Goal: Task Accomplishment & Management: Manage account settings

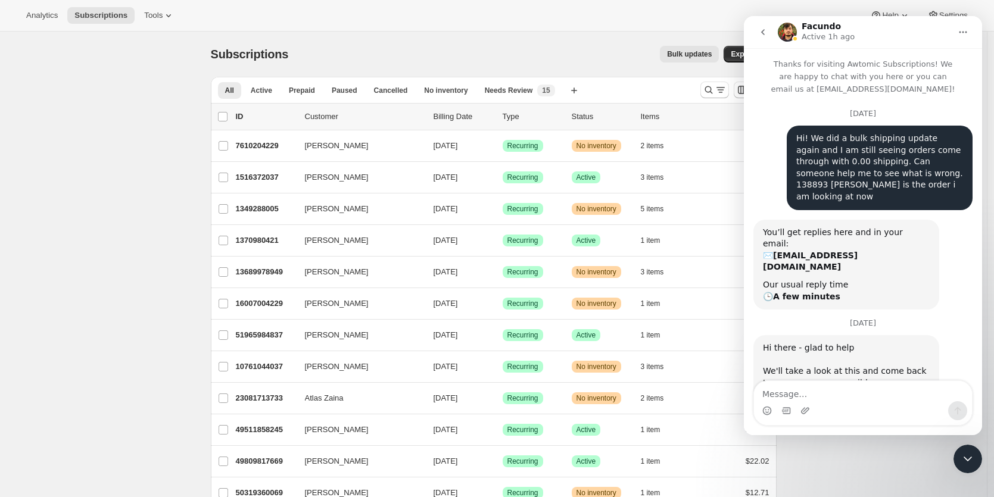
scroll to position [185, 0]
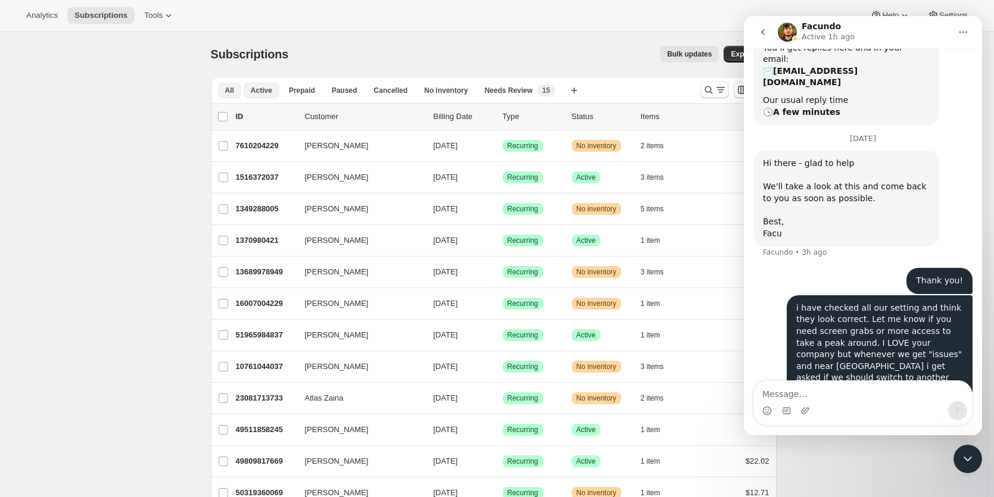
click at [254, 91] on span "Active" at bounding box center [261, 91] width 21 height 10
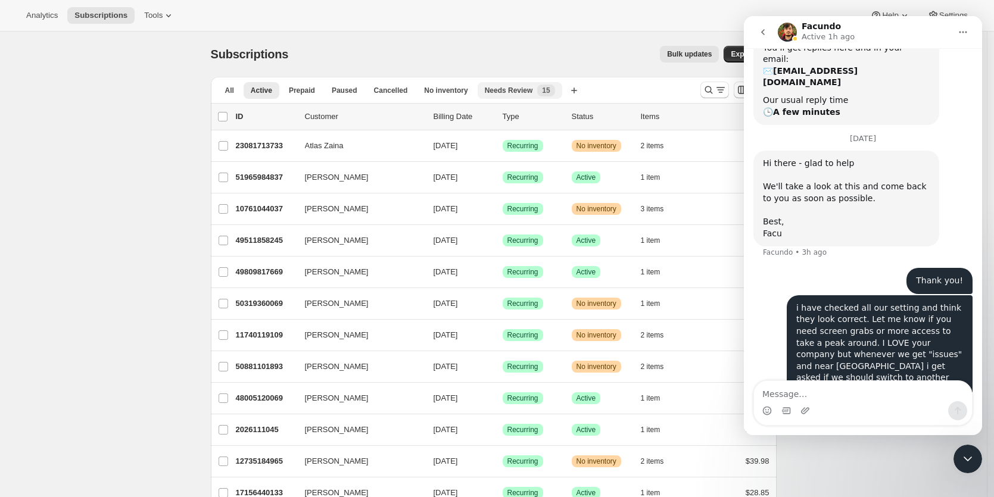
click at [523, 89] on span "Needs Review" at bounding box center [509, 91] width 48 height 10
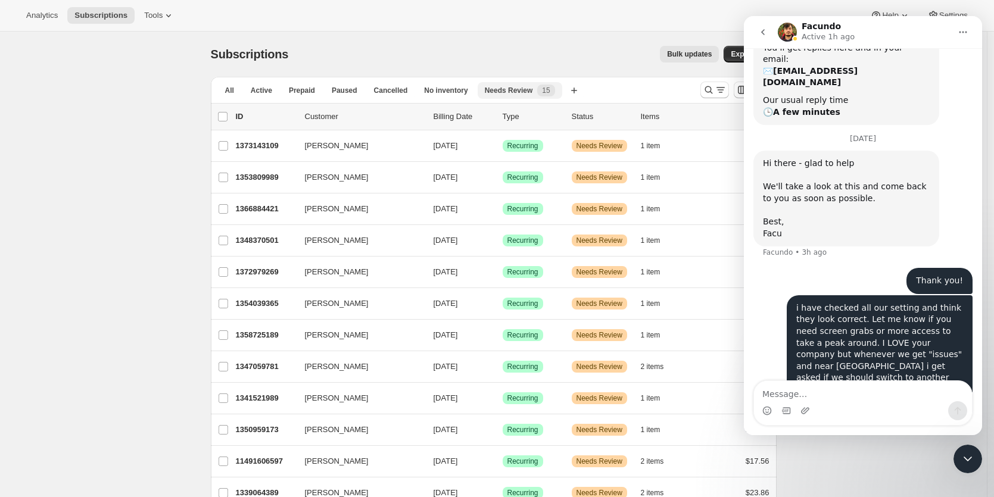
scroll to position [2, 0]
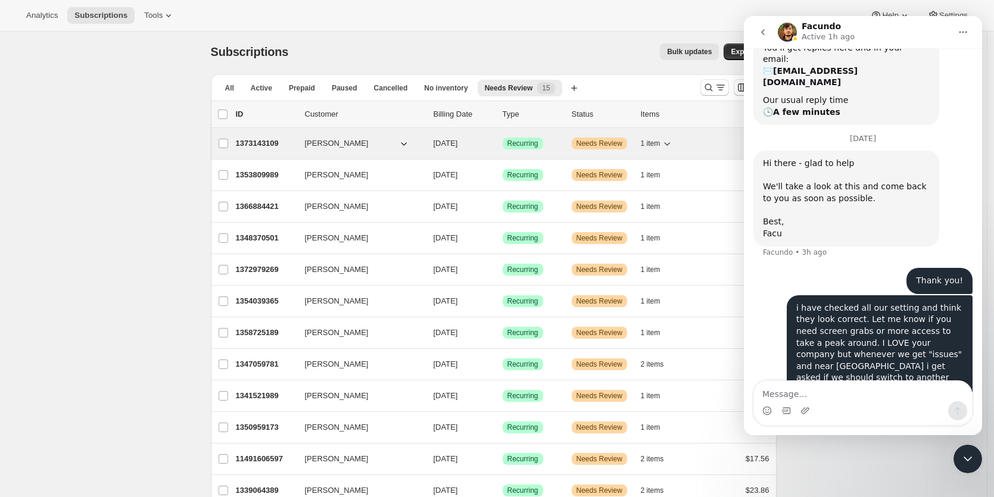
click at [253, 141] on p "1373143109" at bounding box center [266, 144] width 60 height 12
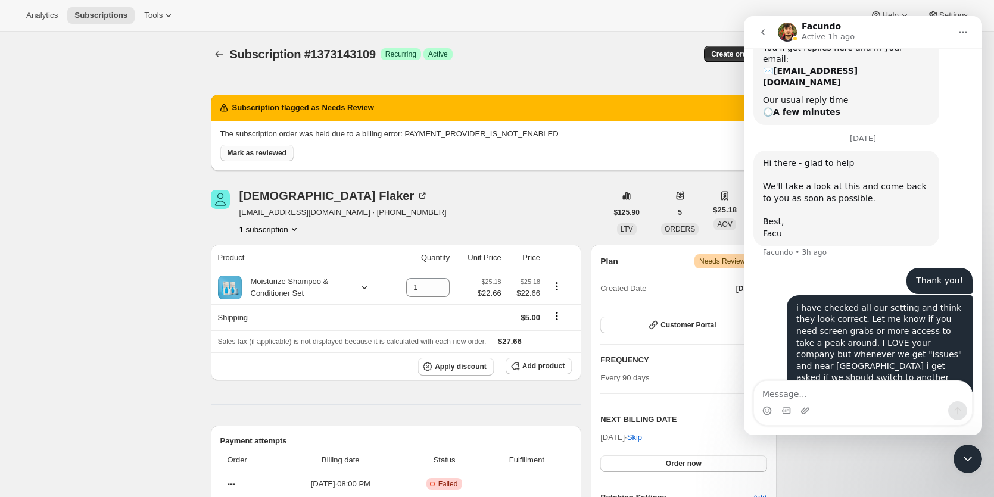
click at [256, 154] on span "Mark as reviewed" at bounding box center [257, 153] width 59 height 10
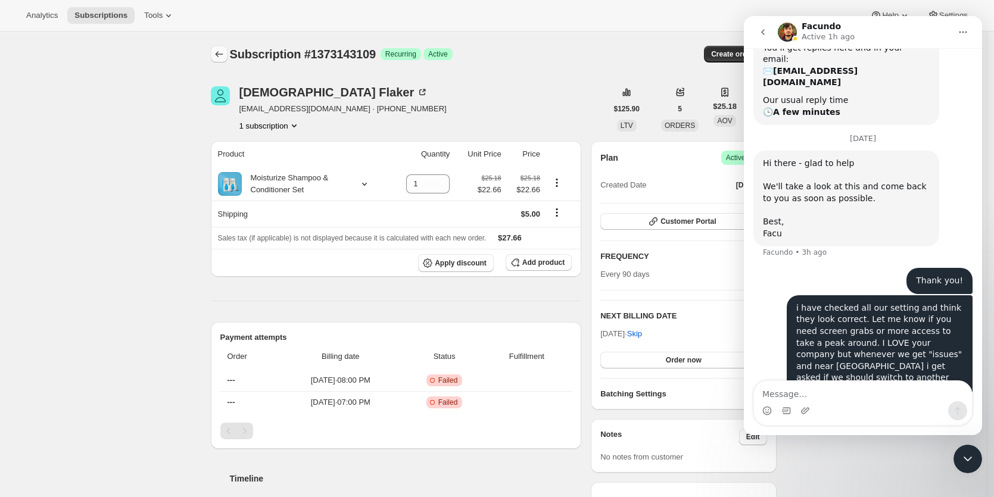
click at [219, 53] on icon "Subscriptions" at bounding box center [219, 54] width 12 height 12
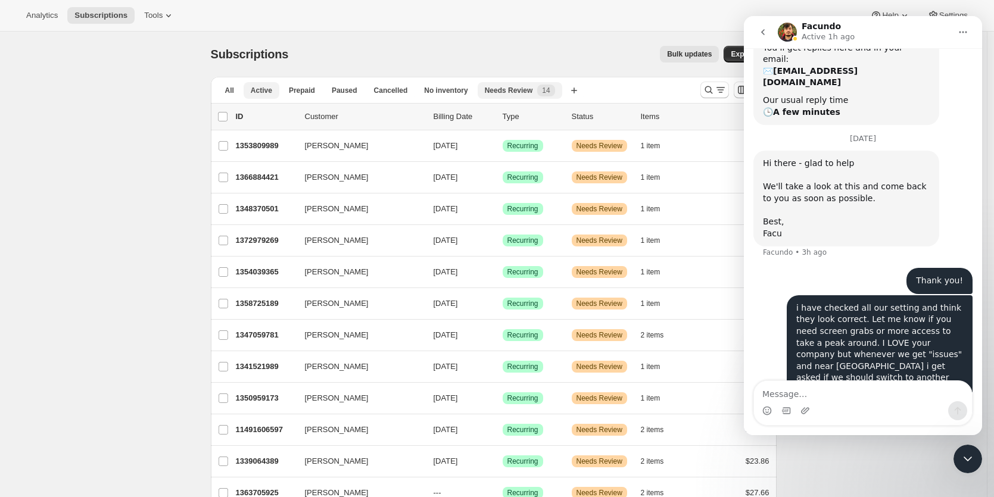
click at [268, 93] on span "Active" at bounding box center [261, 91] width 21 height 10
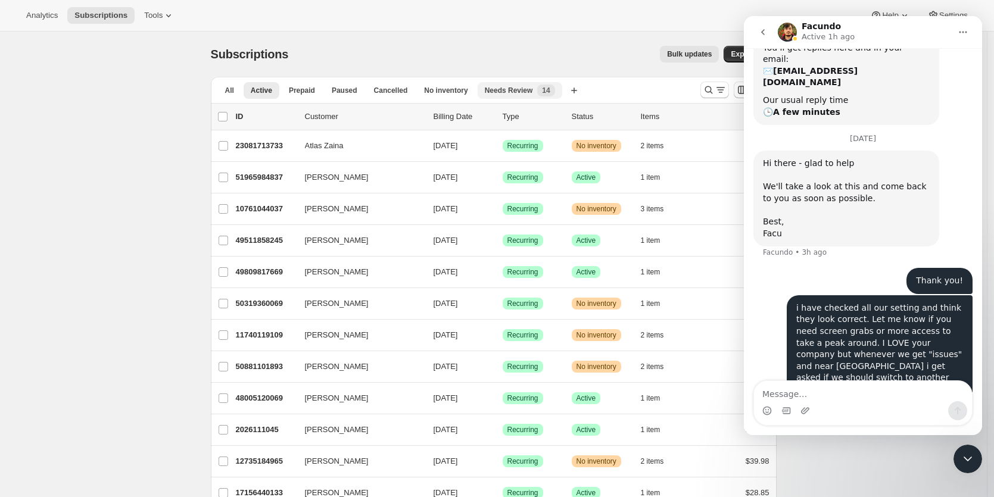
click at [521, 85] on div "Needs Review New 14" at bounding box center [520, 91] width 70 height 12
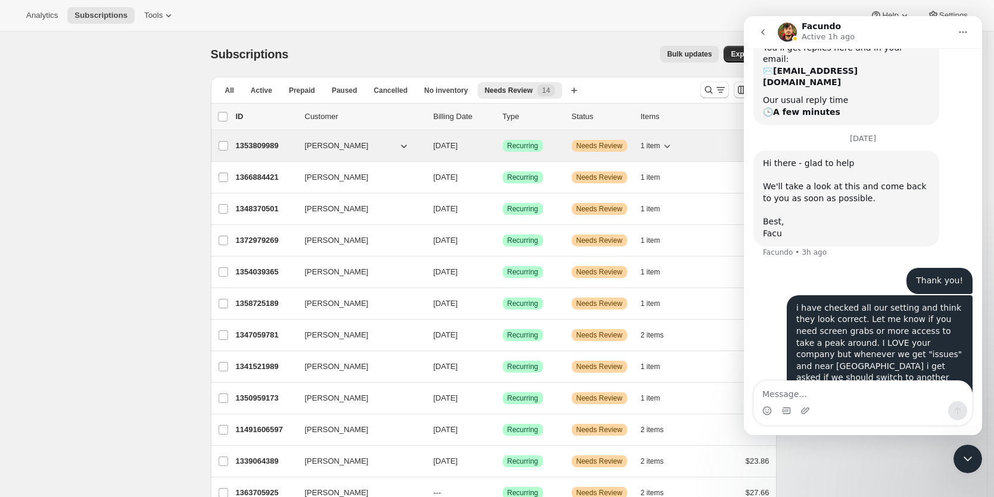
click at [271, 143] on p "1353809989" at bounding box center [266, 146] width 60 height 12
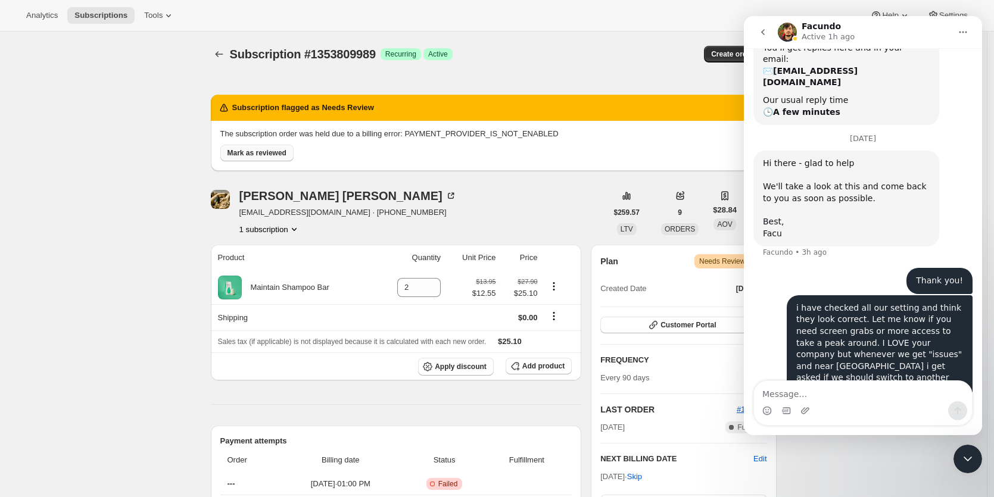
click at [258, 158] on button "Mark as reviewed" at bounding box center [256, 153] width 73 height 17
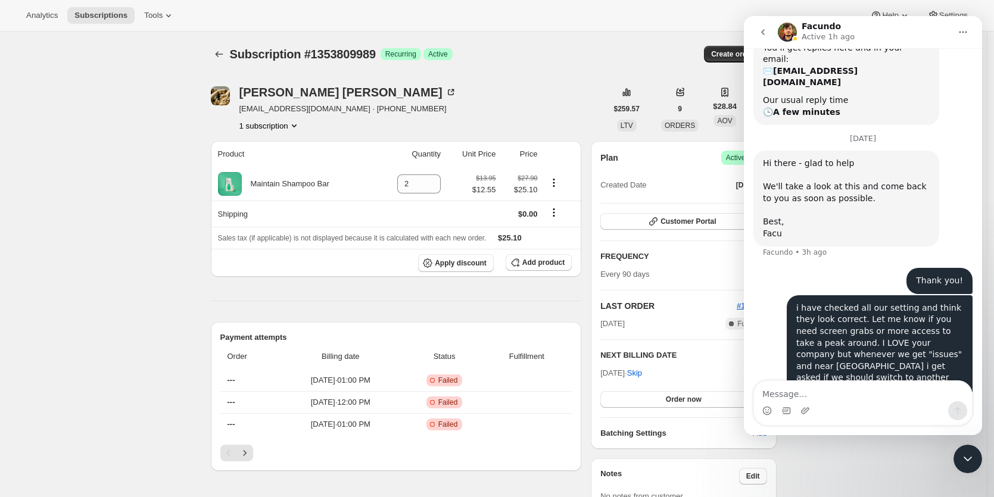
click at [761, 31] on icon "go back" at bounding box center [763, 32] width 10 height 10
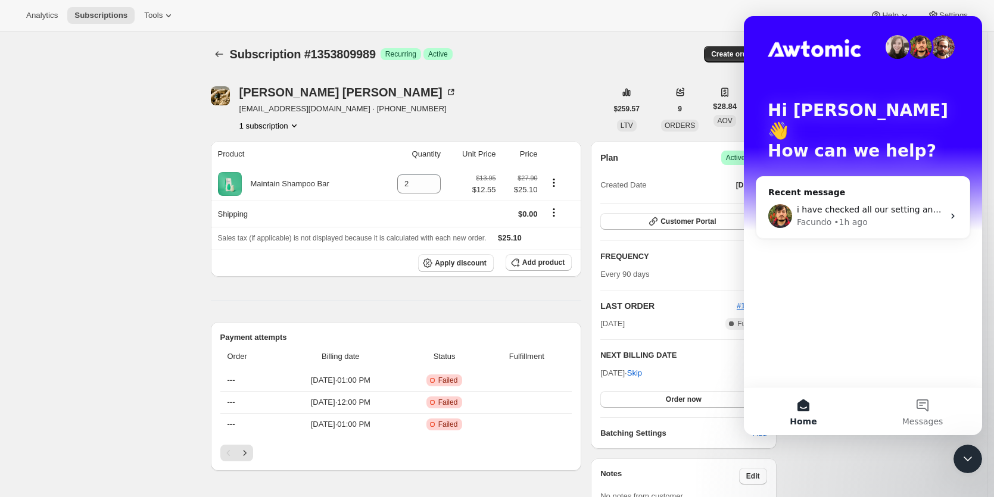
click at [972, 463] on icon "Close Intercom Messenger" at bounding box center [968, 459] width 14 height 14
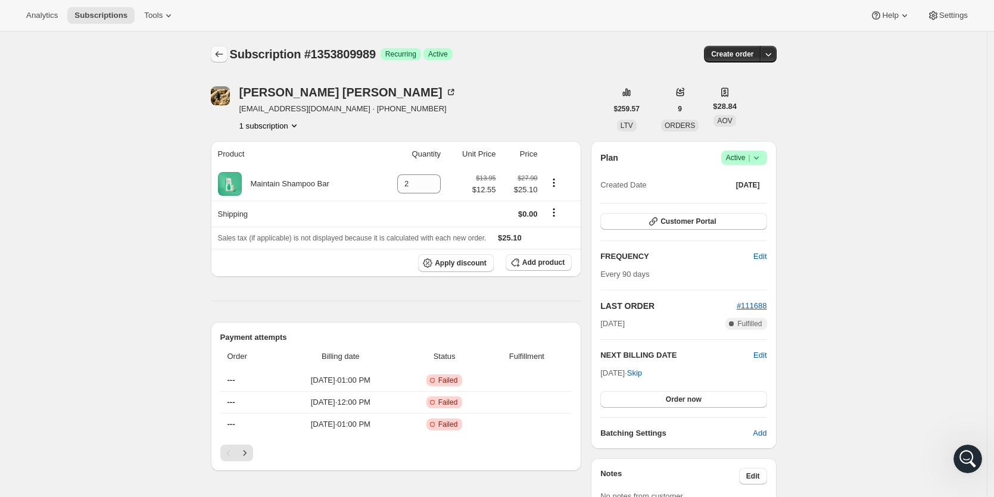
click at [219, 57] on icon "Subscriptions" at bounding box center [219, 54] width 12 height 12
